Goal: Information Seeking & Learning: Learn about a topic

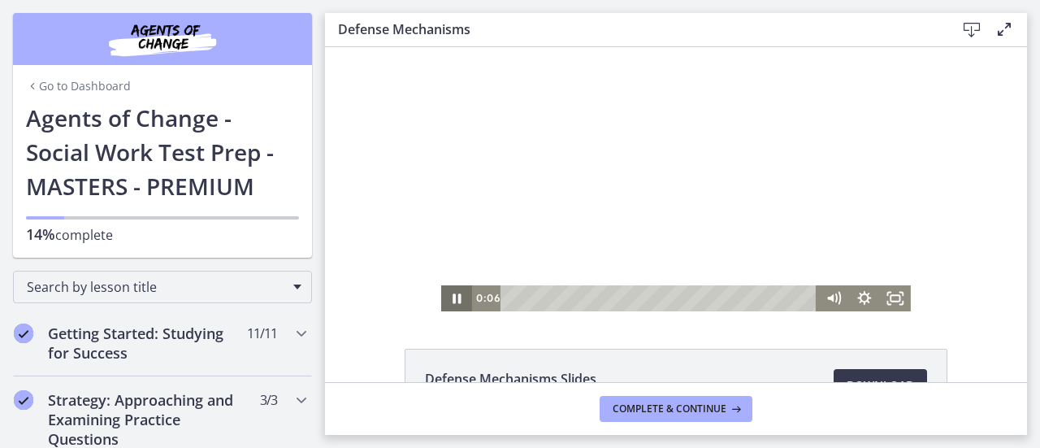
click at [454, 300] on icon "Pause" at bounding box center [456, 298] width 8 height 10
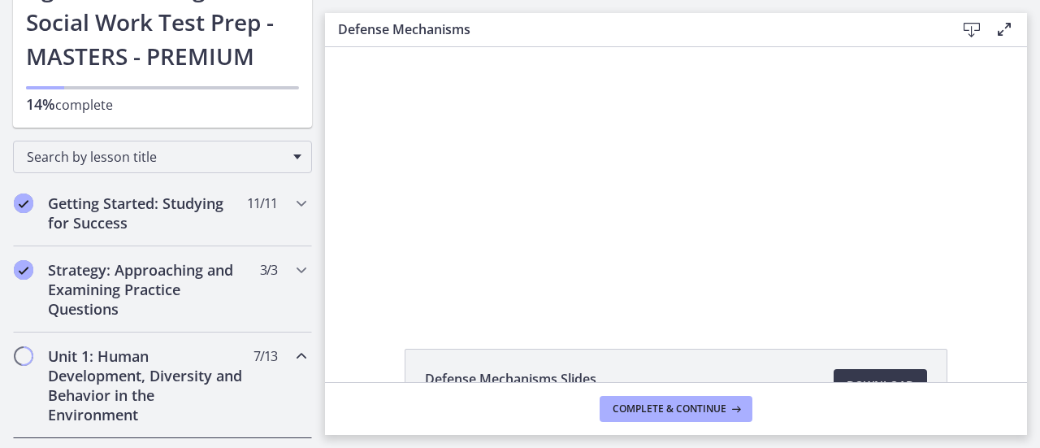
scroll to position [130, 0]
click at [292, 260] on icon "Chapters" at bounding box center [301, 269] width 19 height 19
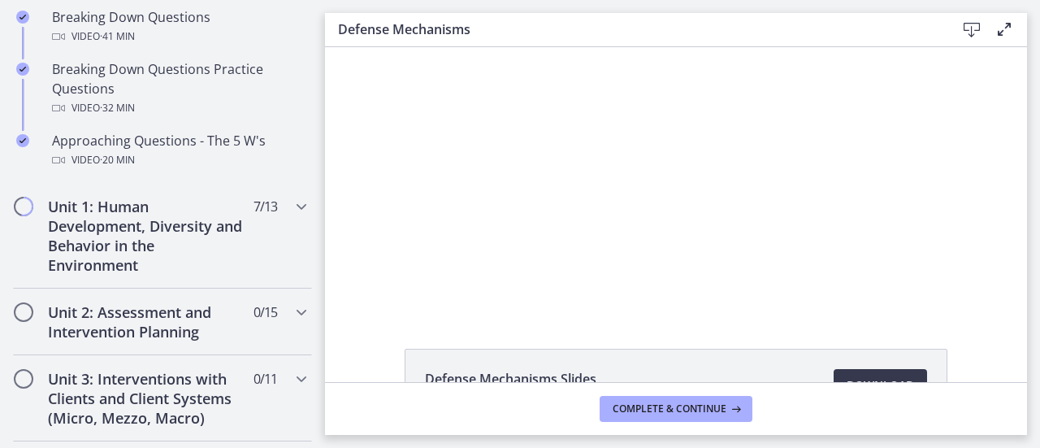
drag, startPoint x: 318, startPoint y: 135, endPoint x: 2, endPoint y: 178, distance: 319.7
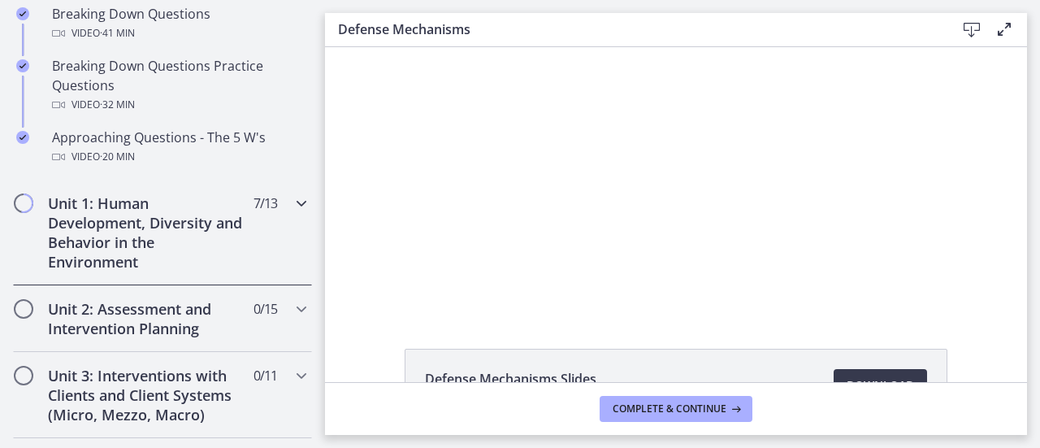
click at [292, 201] on icon "Chapters" at bounding box center [301, 202] width 19 height 19
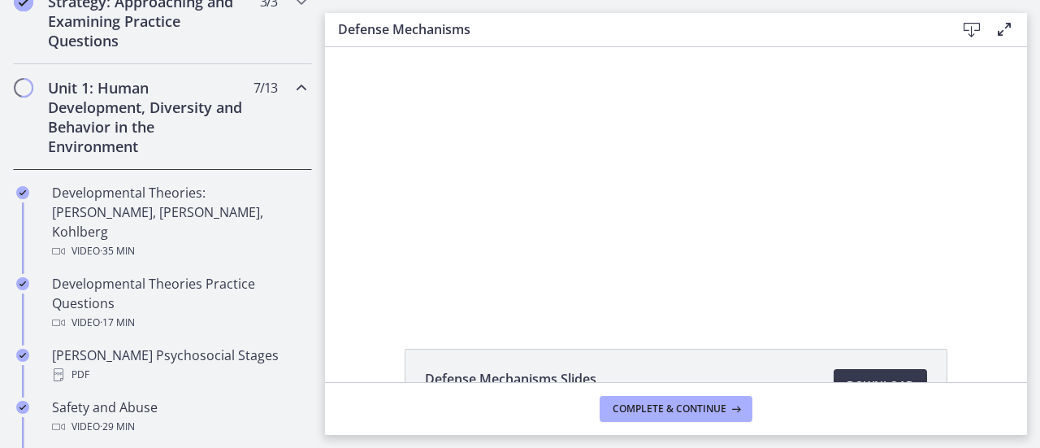
scroll to position [390, 0]
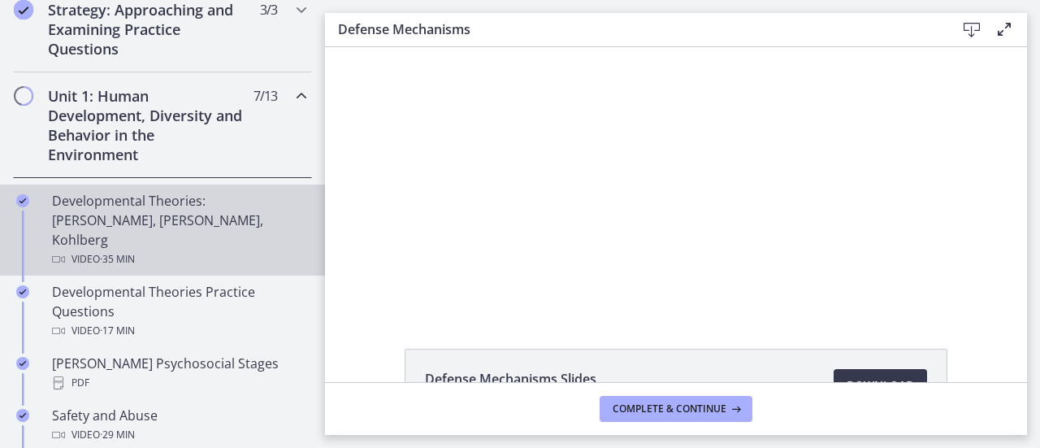
click at [126, 200] on div "Developmental Theories: [PERSON_NAME], [PERSON_NAME], Kohlberg Video · 35 min" at bounding box center [178, 230] width 253 height 78
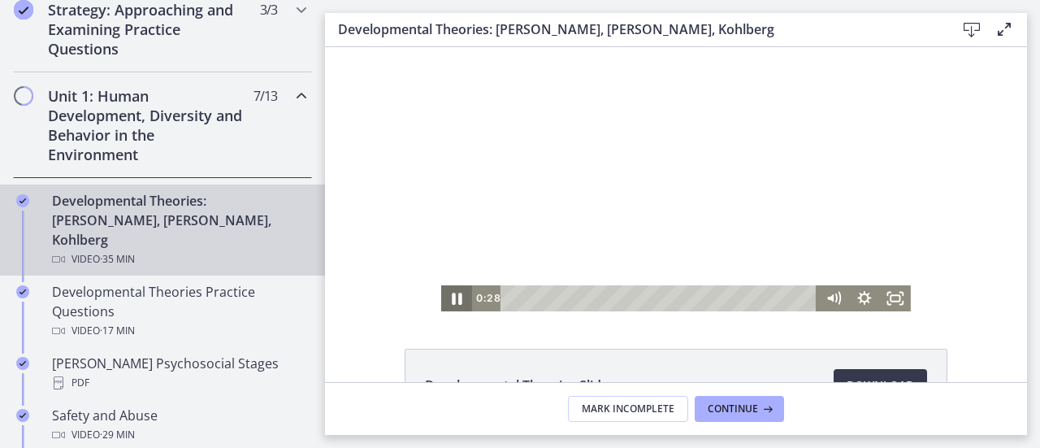
click at [452, 301] on icon "Pause" at bounding box center [457, 298] width 10 height 12
click at [447, 301] on icon "Play Video" at bounding box center [457, 298] width 37 height 31
click at [452, 301] on icon "Pause" at bounding box center [456, 298] width 8 height 10
click at [447, 301] on icon "Play Video" at bounding box center [458, 298] width 31 height 26
click at [889, 297] on icon "Fullscreen" at bounding box center [894, 298] width 37 height 31
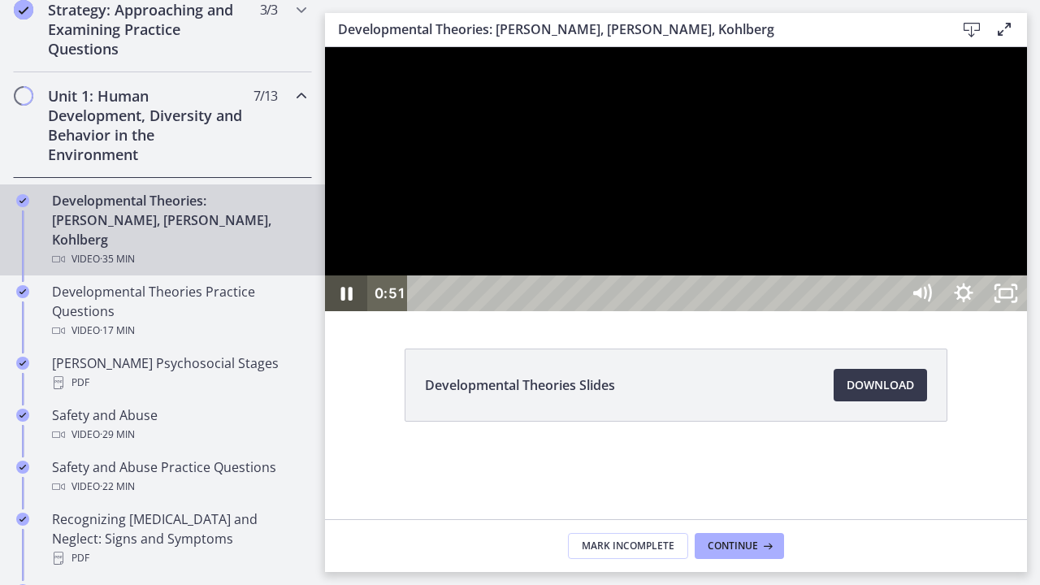
click at [349, 301] on icon "Pause" at bounding box center [346, 294] width 11 height 14
